Goal: Task Accomplishment & Management: Manage account settings

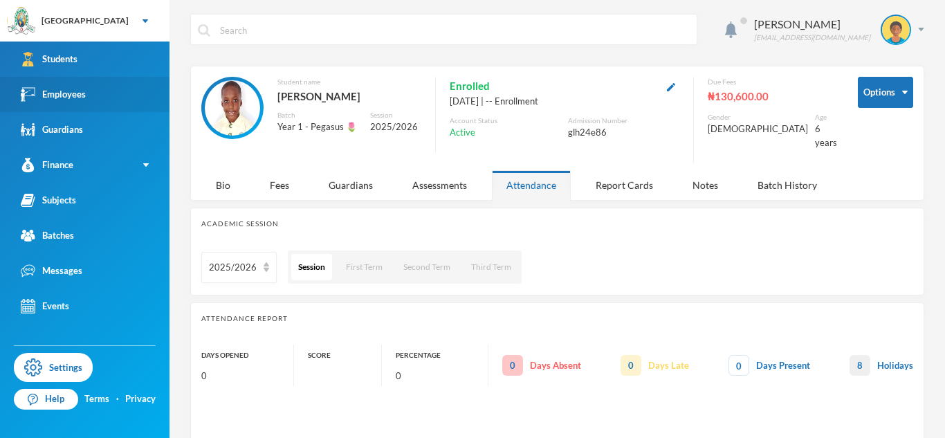
scroll to position [15, 0]
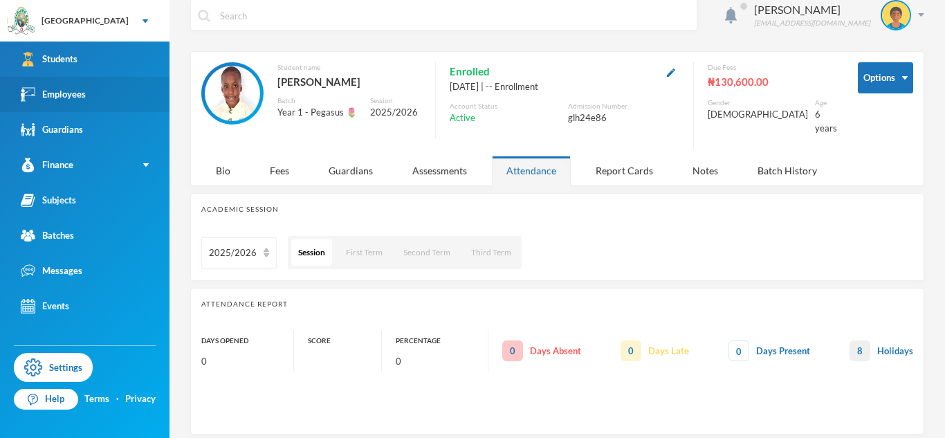
click at [72, 85] on link "Employees" at bounding box center [84, 94] width 169 height 35
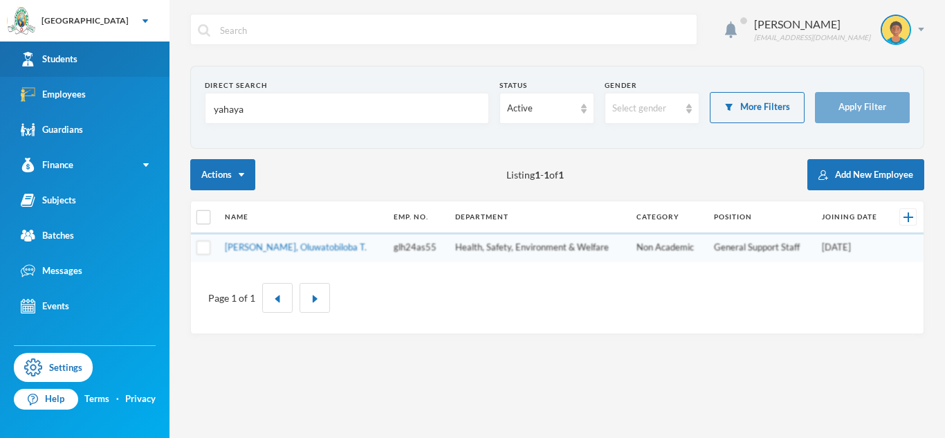
click at [113, 68] on link "Students" at bounding box center [84, 58] width 169 height 35
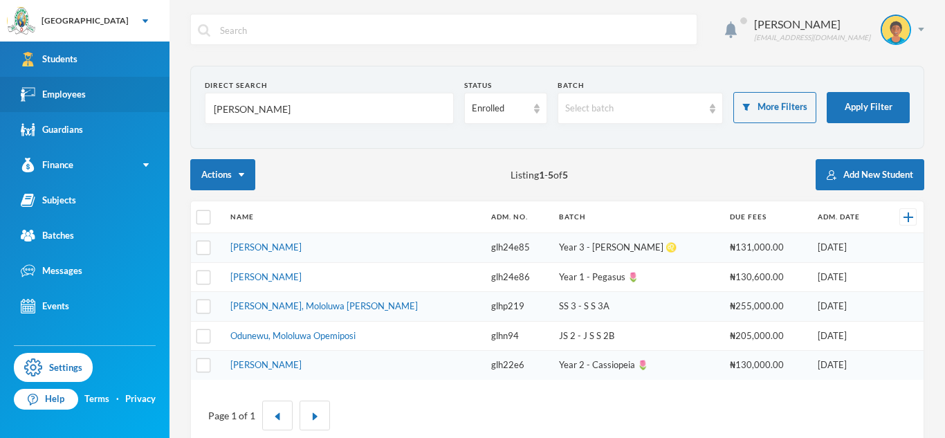
click at [82, 102] on link "Employees" at bounding box center [84, 94] width 169 height 35
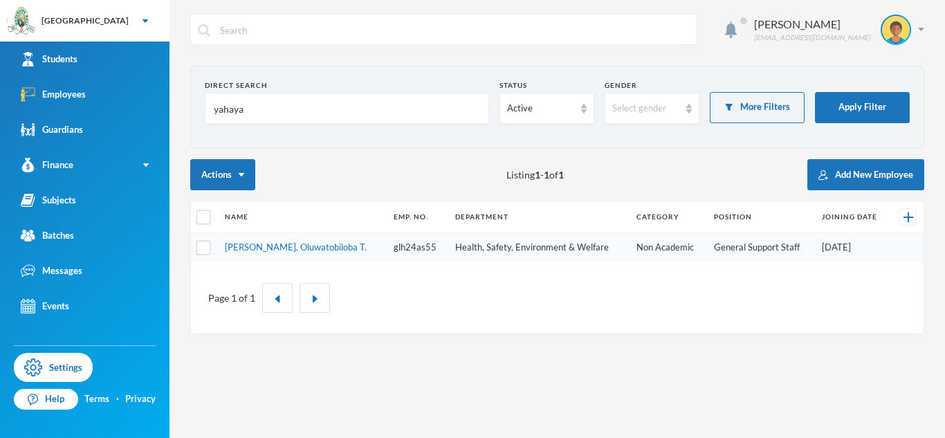
click at [215, 112] on input "yahaya" at bounding box center [346, 108] width 269 height 31
type input "eniitan"
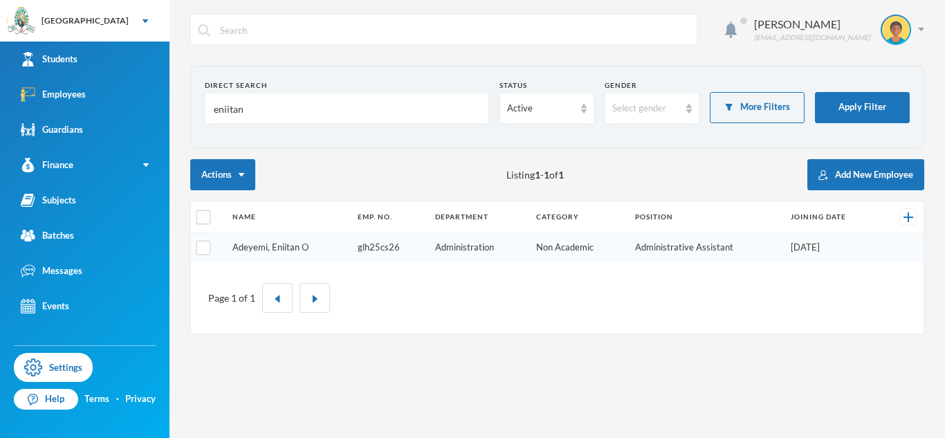
click at [300, 248] on link "Adeyemi, Eniitan O" at bounding box center [270, 246] width 76 height 11
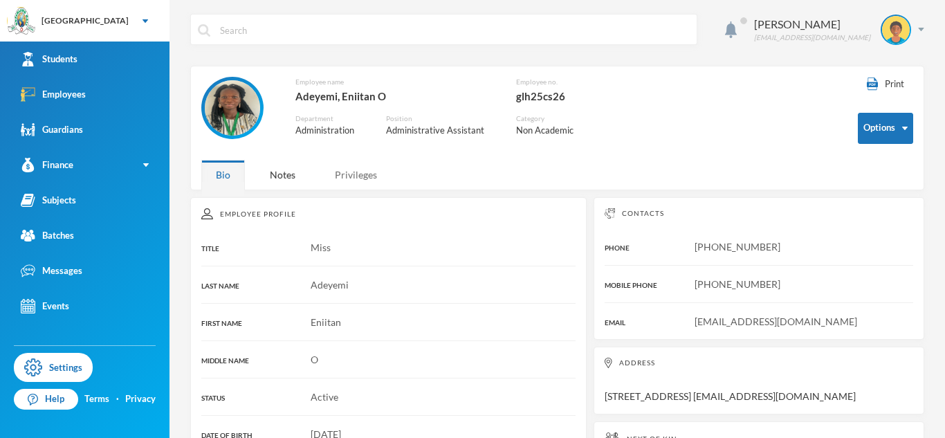
click at [366, 165] on div "Privileges" at bounding box center [355, 175] width 71 height 30
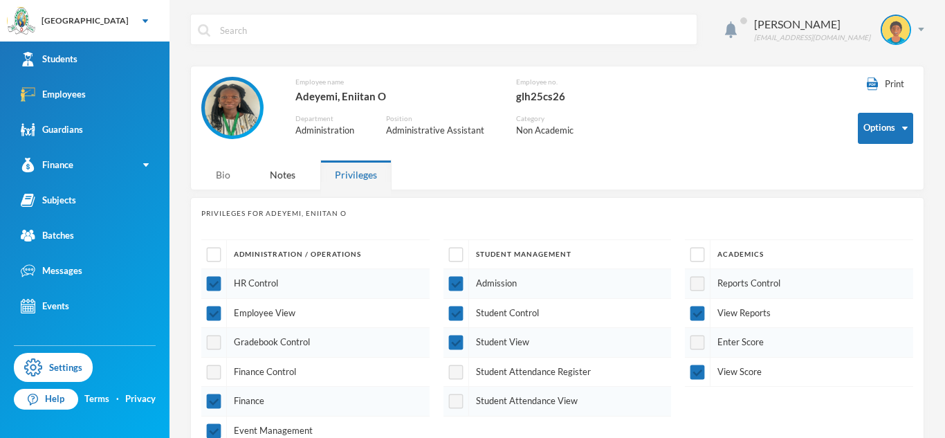
click at [219, 181] on div "Bio" at bounding box center [223, 175] width 44 height 30
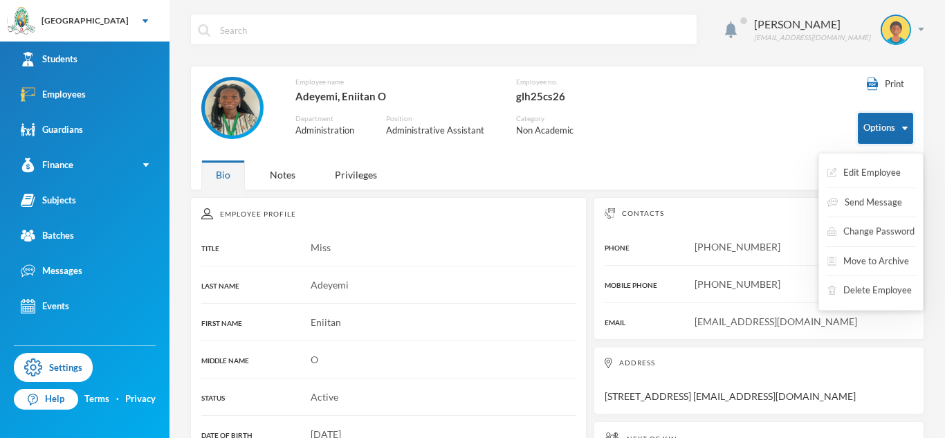
click at [882, 134] on button "Options" at bounding box center [884, 128] width 55 height 31
click at [875, 175] on button "Edit Employee" at bounding box center [864, 172] width 76 height 25
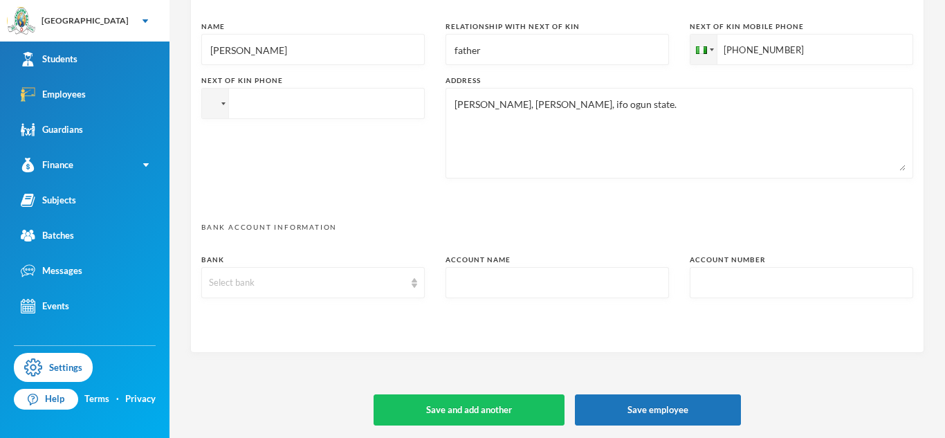
scroll to position [721, 0]
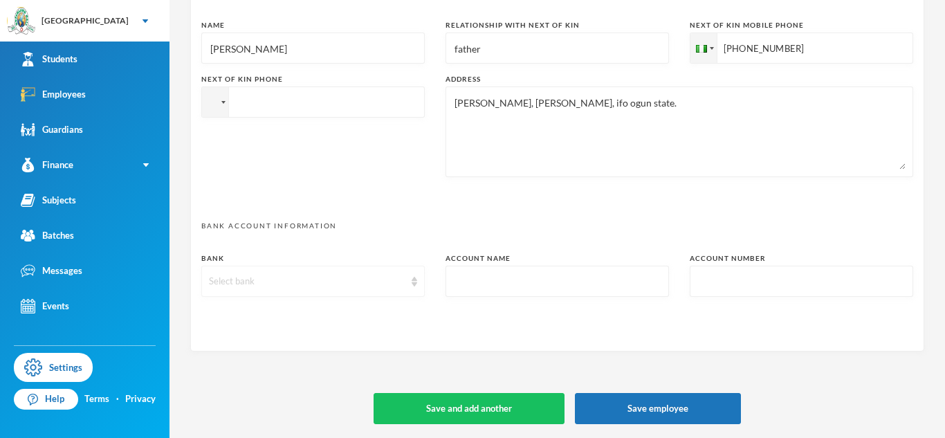
click at [412, 281] on img at bounding box center [414, 282] width 6 height 10
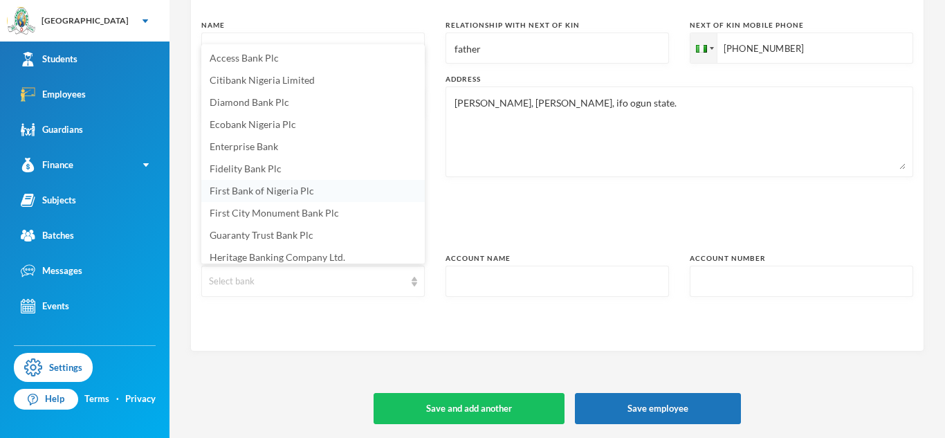
click at [270, 194] on span "First Bank of Nigeria Plc" at bounding box center [262, 191] width 104 height 12
type textarea "12, [PERSON_NAME] street, [PERSON_NAME], [GEOGRAPHIC_DATA] [EMAIL_ADDRESS][DOMA…"
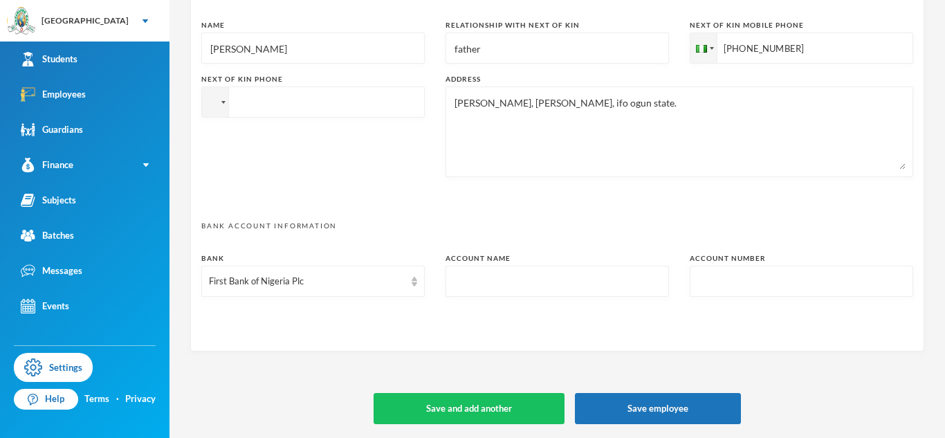
click at [481, 281] on input "text" at bounding box center [557, 281] width 208 height 31
click at [474, 283] on input "text" at bounding box center [557, 281] width 208 height 31
click at [474, 280] on input "text" at bounding box center [557, 281] width 208 height 31
type input "E"
type textarea "12, [PERSON_NAME] street, [PERSON_NAME], [GEOGRAPHIC_DATA] [EMAIL_ADDRESS][DOMA…"
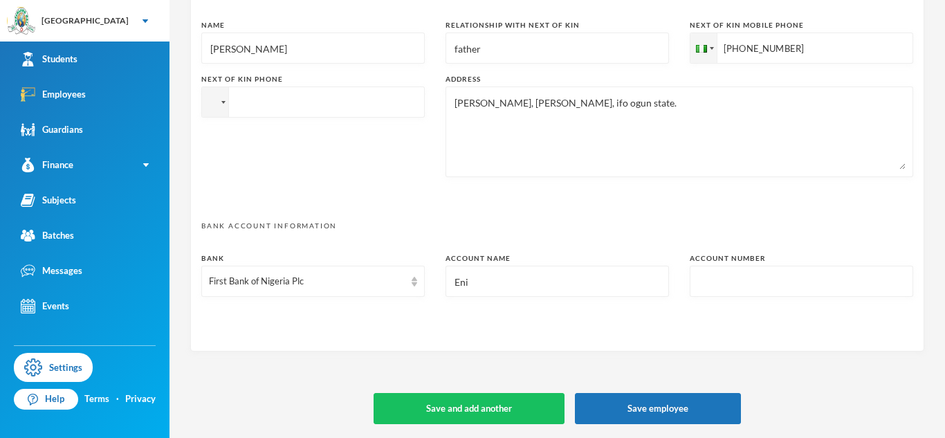
type input "Enii"
type textarea "12, [PERSON_NAME] street, [PERSON_NAME], [GEOGRAPHIC_DATA] [EMAIL_ADDRESS][DOMA…"
type input "Eniitan"
type textarea "12, [PERSON_NAME] street, [PERSON_NAME], [GEOGRAPHIC_DATA] [EMAIL_ADDRESS][DOMA…"
type input "Eniit"
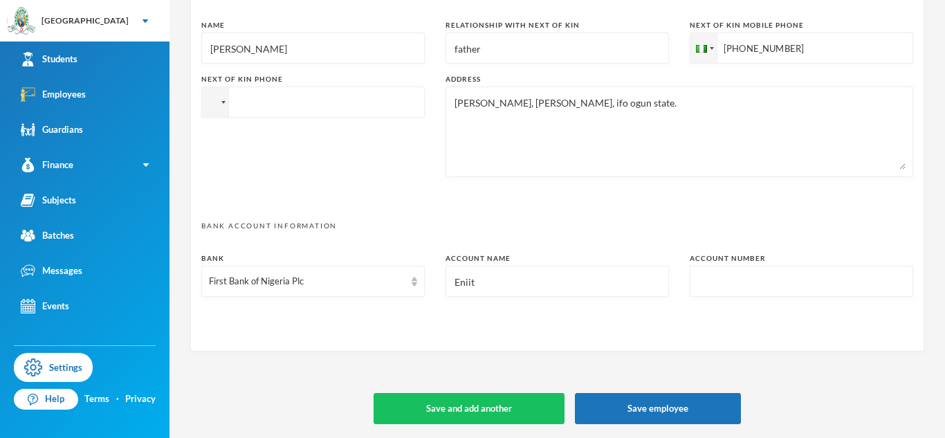
type textarea "12, [PERSON_NAME] street, [PERSON_NAME], [GEOGRAPHIC_DATA] [EMAIL_ADDRESS][DOMA…"
type input "Eni"
type textarea "12, [PERSON_NAME] street, [PERSON_NAME], [GEOGRAPHIC_DATA] [EMAIL_ADDRESS][DOMA…"
type input "En"
type textarea "12, [PERSON_NAME] street, [PERSON_NAME], [GEOGRAPHIC_DATA] [EMAIL_ADDRESS][DOMA…"
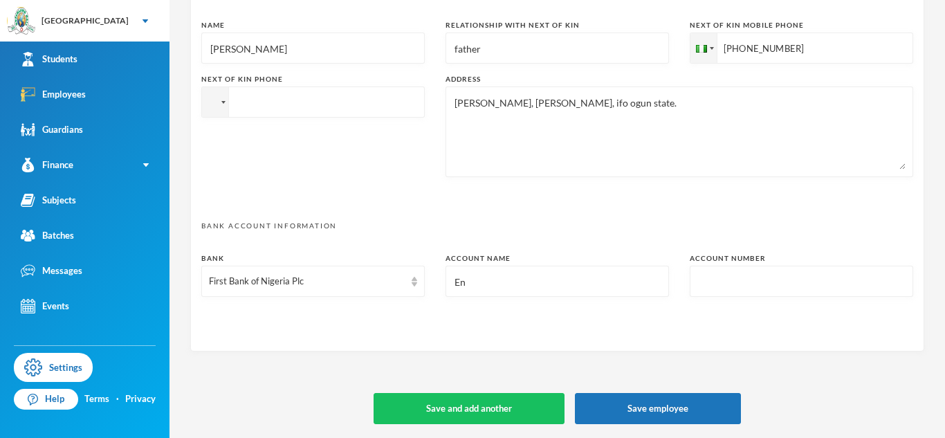
type input "Eni"
type textarea "12, [PERSON_NAME] street, [PERSON_NAME], [GEOGRAPHIC_DATA] [EMAIL_ADDRESS][DOMA…"
type input "Enit"
type textarea "12, [PERSON_NAME] street, [PERSON_NAME], [GEOGRAPHIC_DATA] [EMAIL_ADDRESS][DOMA…"
type input "Enitan"
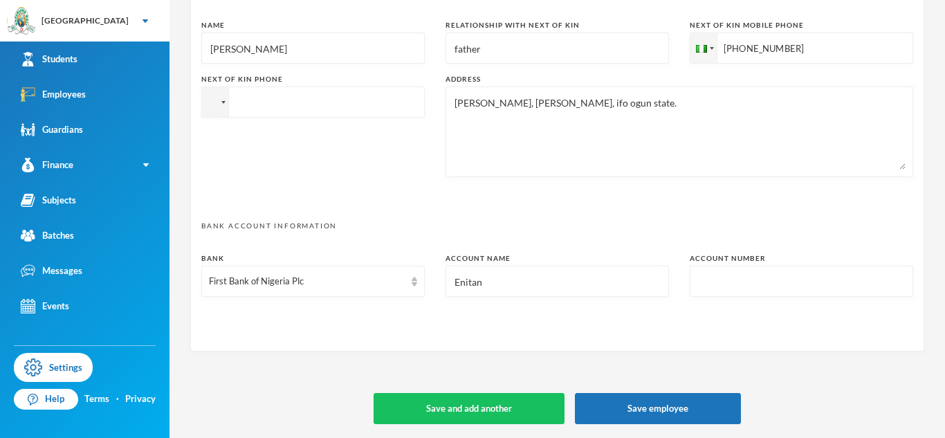
type textarea "12, [PERSON_NAME] street, [PERSON_NAME], [GEOGRAPHIC_DATA] [EMAIL_ADDRESS][DOMA…"
type input "Enitan A"
type textarea "12, [PERSON_NAME] street, [PERSON_NAME], [GEOGRAPHIC_DATA] [EMAIL_ADDRESS][DOMA…"
type input "[PERSON_NAME]"
type textarea "12, [PERSON_NAME] street, [PERSON_NAME], [GEOGRAPHIC_DATA] [EMAIL_ADDRESS][DOMA…"
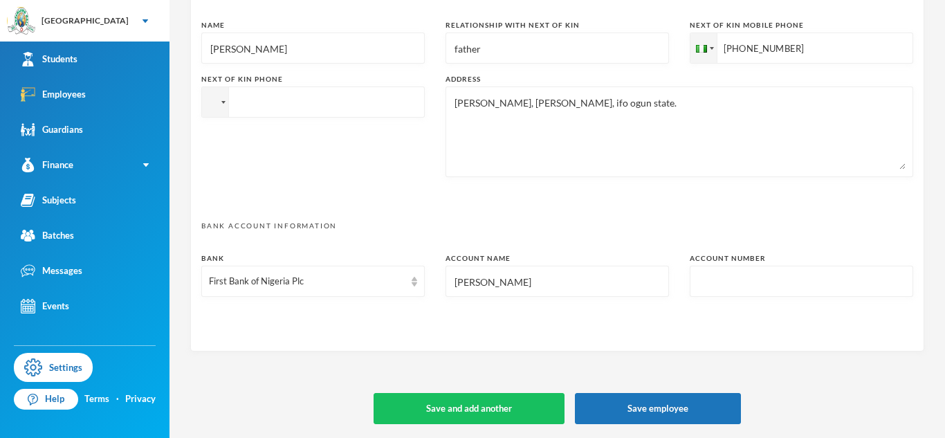
type input "[PERSON_NAME]"
type textarea "12, [PERSON_NAME] street, [PERSON_NAME], [GEOGRAPHIC_DATA] [EMAIL_ADDRESS][DOMA…"
type input "[PERSON_NAME]"
click at [738, 284] on input "text" at bounding box center [801, 281] width 208 height 31
click at [717, 284] on input "text" at bounding box center [801, 281] width 208 height 31
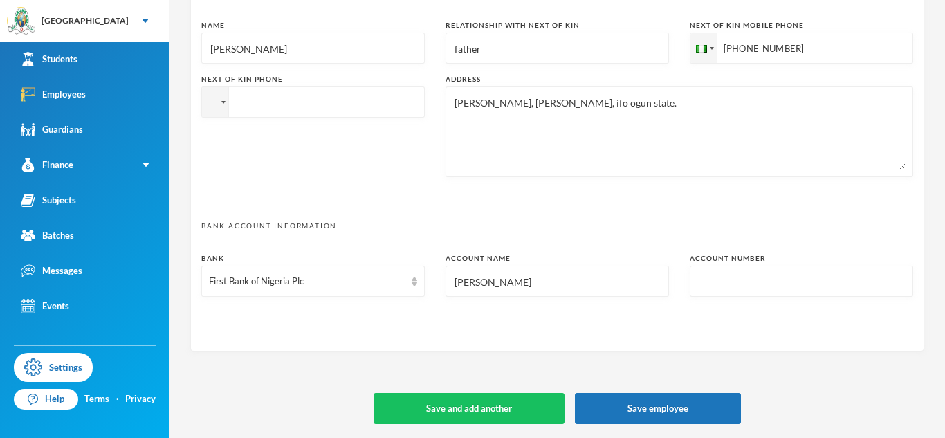
click at [760, 277] on input "text" at bounding box center [801, 281] width 208 height 31
click at [553, 288] on input "[PERSON_NAME]" at bounding box center [557, 281] width 208 height 31
click at [733, 281] on input "text" at bounding box center [801, 281] width 208 height 31
type input "3"
type textarea "12, [PERSON_NAME] street, [PERSON_NAME], [GEOGRAPHIC_DATA] [EMAIL_ADDRESS][DOMA…"
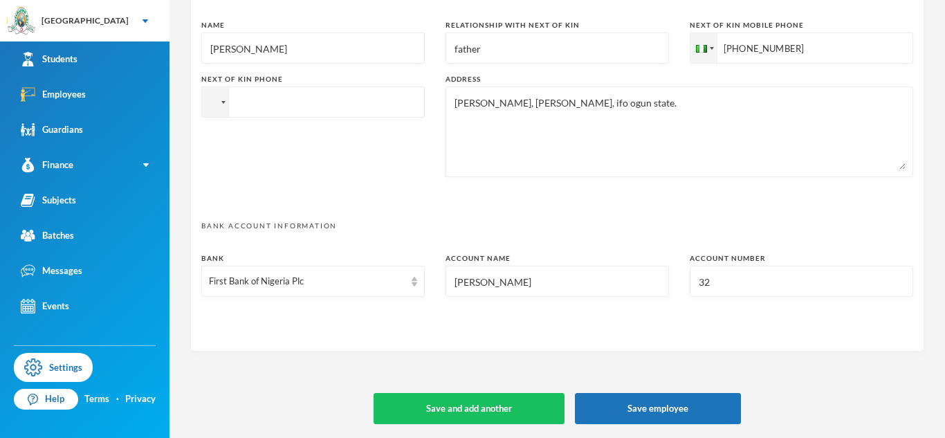
type input "322"
type textarea "12, [PERSON_NAME] street, [PERSON_NAME], [GEOGRAPHIC_DATA] [EMAIL_ADDRESS][DOMA…"
type input "3226"
type textarea "12, [PERSON_NAME] street, [PERSON_NAME], [GEOGRAPHIC_DATA] [EMAIL_ADDRESS][DOMA…"
type input "32263"
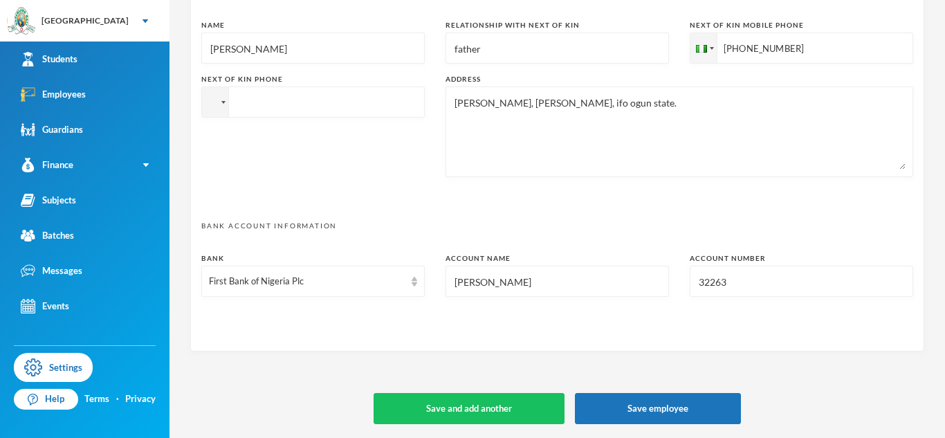
type textarea "12, [PERSON_NAME] street, [PERSON_NAME], [GEOGRAPHIC_DATA] [EMAIL_ADDRESS][DOMA…"
type input "322639"
type textarea "12, [PERSON_NAME] street, [PERSON_NAME], [GEOGRAPHIC_DATA] [EMAIL_ADDRESS][DOMA…"
type input "3226393"
type textarea "12, [PERSON_NAME] street, [PERSON_NAME], [GEOGRAPHIC_DATA] [EMAIL_ADDRESS][DOMA…"
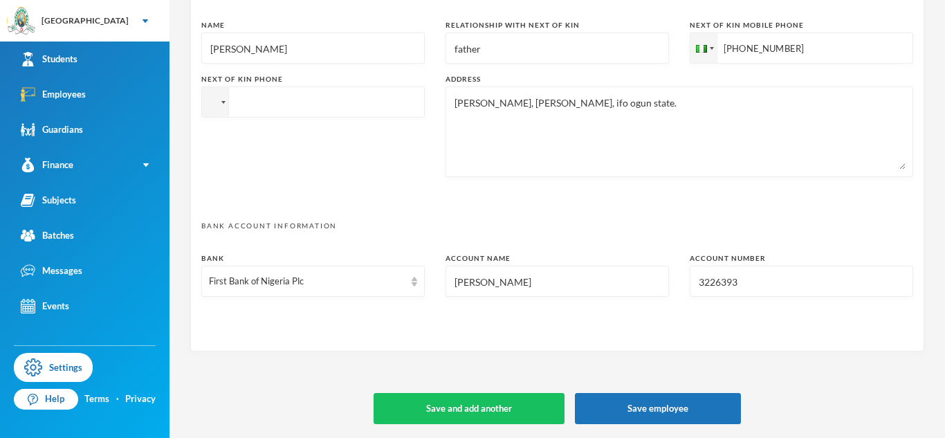
type input "32263932"
type textarea "12, [PERSON_NAME] street, [PERSON_NAME], [GEOGRAPHIC_DATA] [EMAIL_ADDRESS][DOMA…"
type input "322639323"
type textarea "12, [PERSON_NAME] street, [PERSON_NAME], [GEOGRAPHIC_DATA] [EMAIL_ADDRESS][DOMA…"
type input "3226393233"
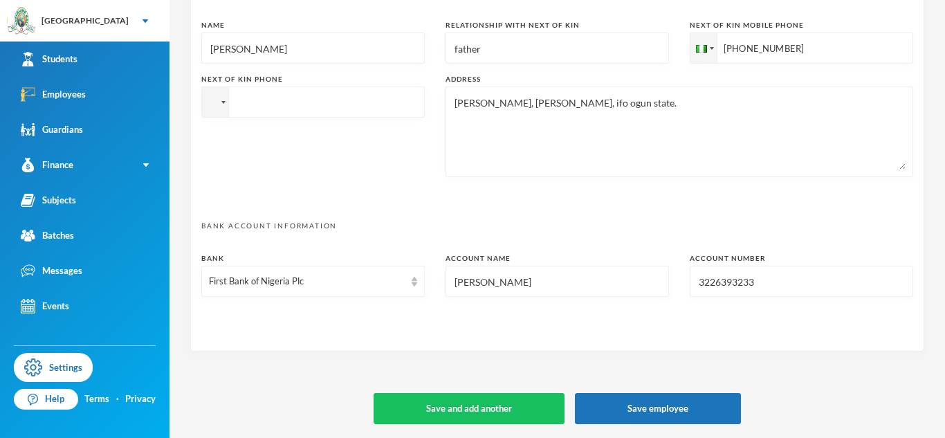
type textarea "12, [PERSON_NAME] street, [PERSON_NAME], [GEOGRAPHIC_DATA] [EMAIL_ADDRESS][DOMA…"
type input "3226393233"
click at [676, 411] on button "Save employee" at bounding box center [658, 408] width 166 height 31
type textarea "12, [PERSON_NAME] street, [PERSON_NAME], [GEOGRAPHIC_DATA] [EMAIL_ADDRESS][DOMA…"
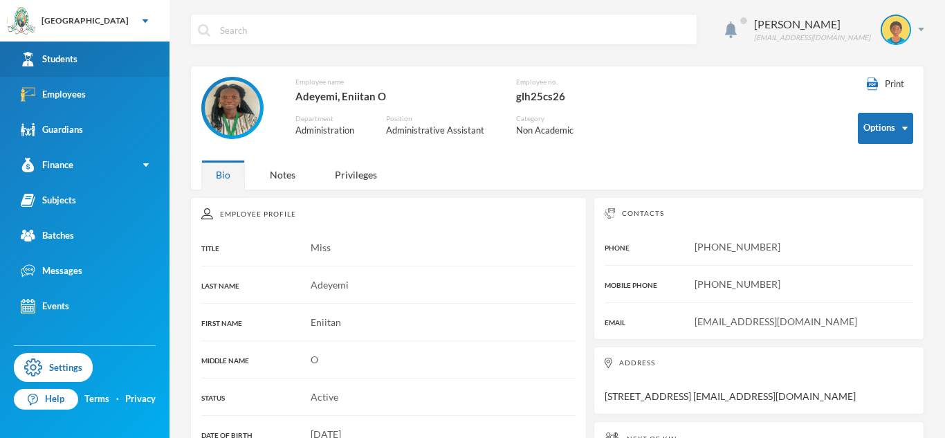
click at [80, 68] on link "Students" at bounding box center [84, 58] width 169 height 35
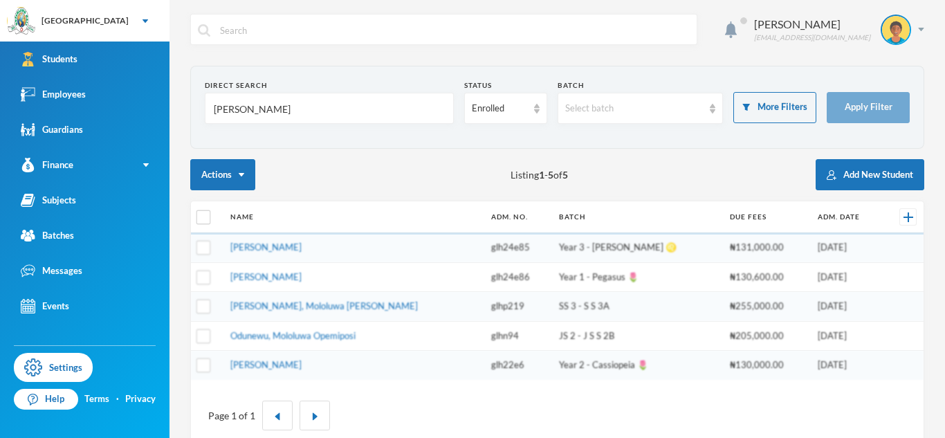
scroll to position [28, 0]
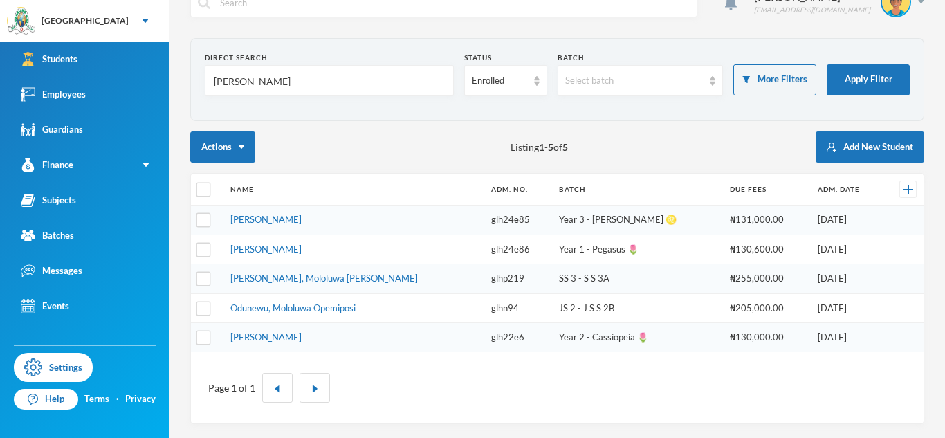
click at [225, 82] on input "[PERSON_NAME]" at bounding box center [329, 81] width 234 height 31
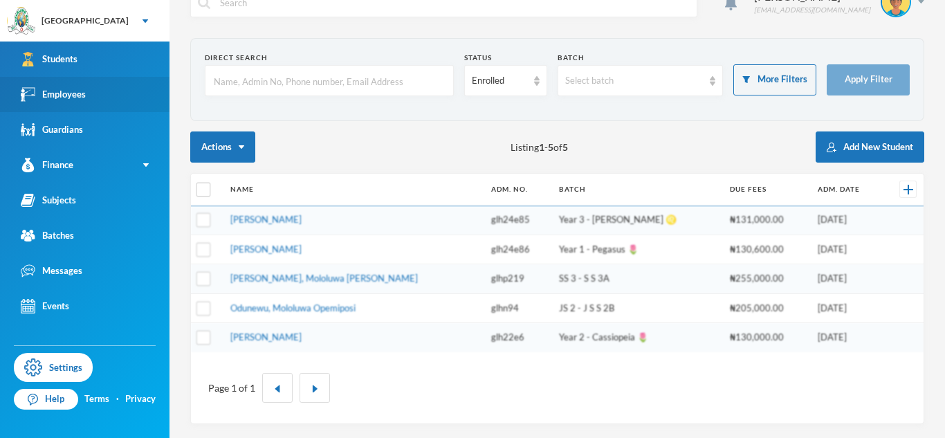
click at [134, 102] on link "Employees" at bounding box center [84, 94] width 169 height 35
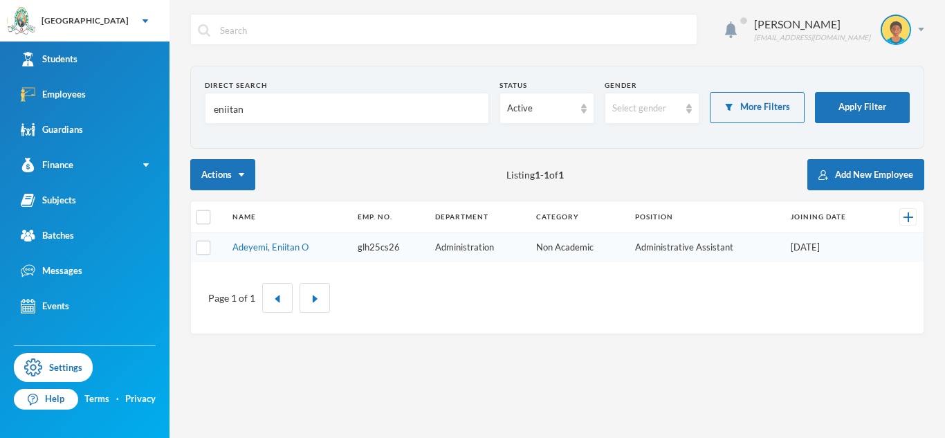
click at [229, 104] on input "eniitan" at bounding box center [346, 108] width 269 height 31
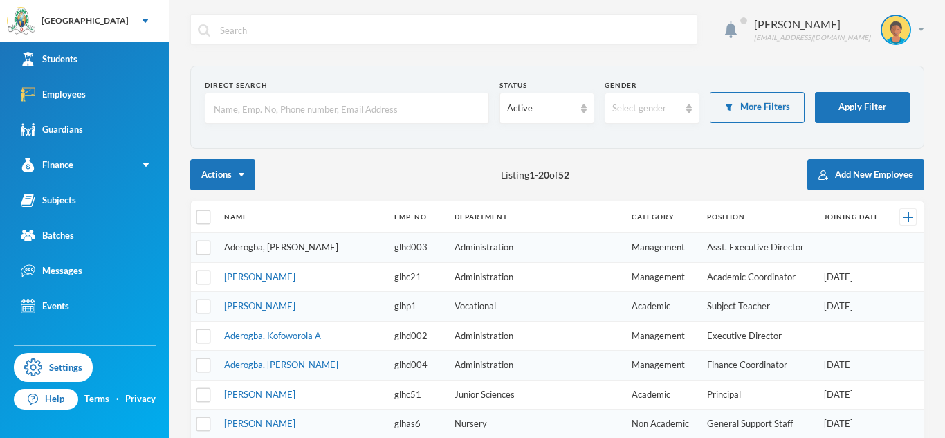
click at [281, 250] on link "Aderogba, [PERSON_NAME]" at bounding box center [281, 246] width 114 height 11
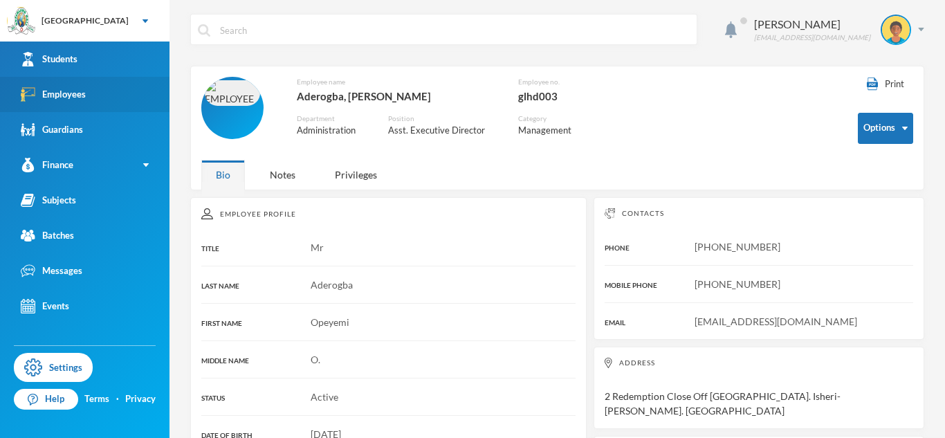
click at [115, 85] on link "Employees" at bounding box center [84, 94] width 169 height 35
